Goal: Transaction & Acquisition: Purchase product/service

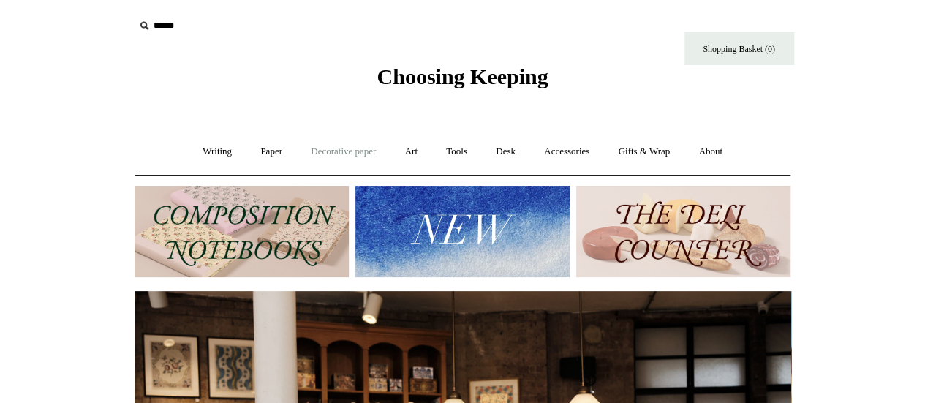
click at [336, 154] on link "Decorative paper +" at bounding box center [343, 151] width 91 height 39
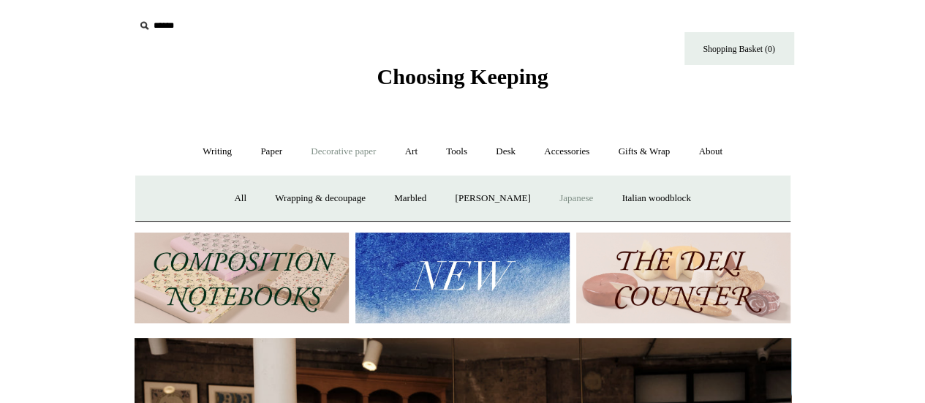
click at [585, 197] on link "Japanese" at bounding box center [576, 198] width 60 height 39
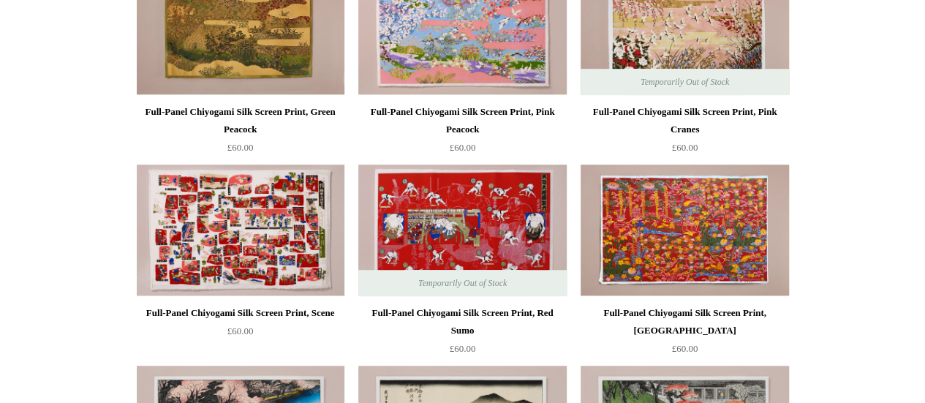
scroll to position [429, 0]
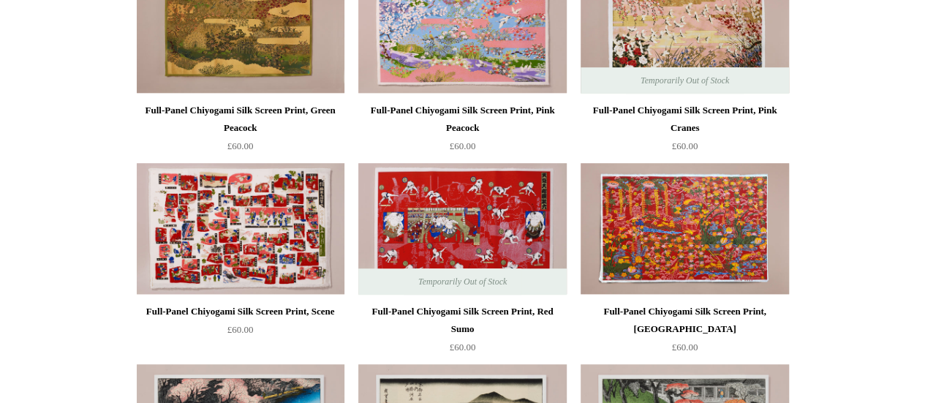
click at [692, 310] on div "Full-Panel Chiyogami Silk Screen Print, [GEOGRAPHIC_DATA]" at bounding box center [684, 320] width 200 height 35
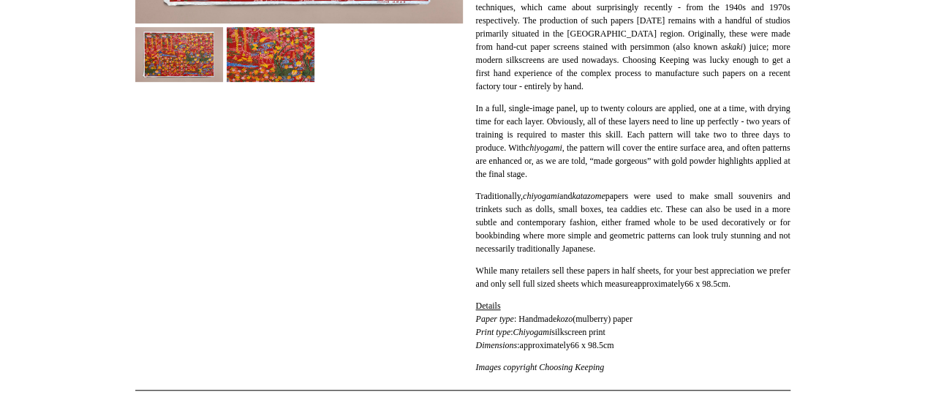
scroll to position [407, 0]
